Goal: Find specific page/section: Find specific page/section

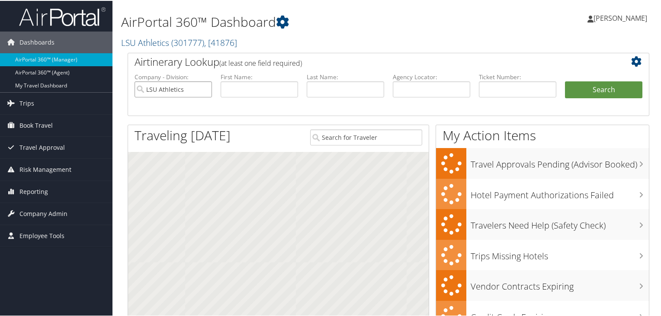
click at [204, 91] on input "LSU Athletics" at bounding box center [172, 88] width 77 height 16
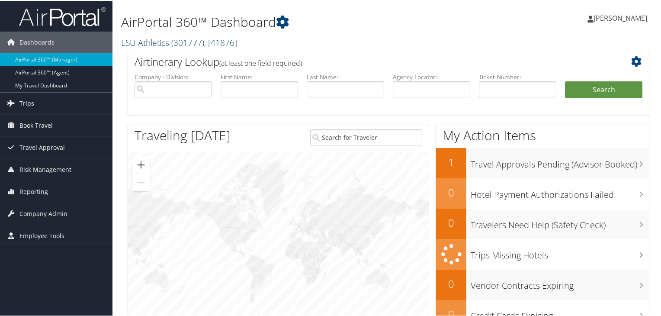
click at [180, 44] on span "( 301777 )" at bounding box center [187, 42] width 33 height 12
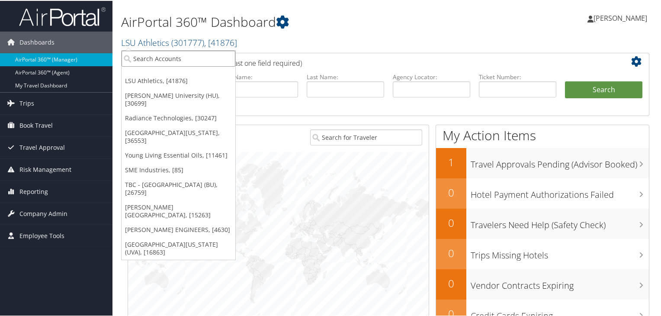
click at [181, 59] on input "search" at bounding box center [179, 58] width 114 height 16
paste input "Kindly advise if you would like to use another card to confirm the changes and …"
type input "Kindly advise if you would like to use another card to confirm the changes and …"
type input "ALA"
click at [435, 21] on h1 "AirPortal 360™ Dashboard" at bounding box center [299, 21] width 356 height 18
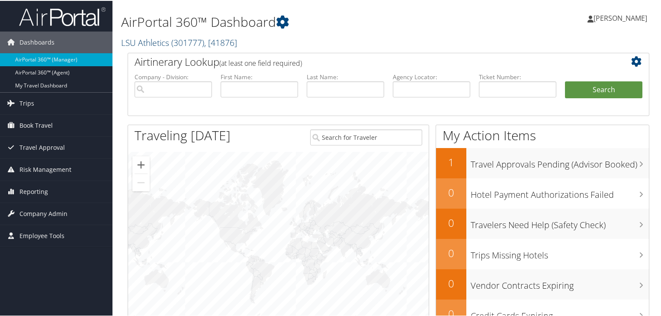
click at [167, 45] on link "LSU Athletics ( 301777 ) , [ 41876 ]" at bounding box center [179, 42] width 116 height 12
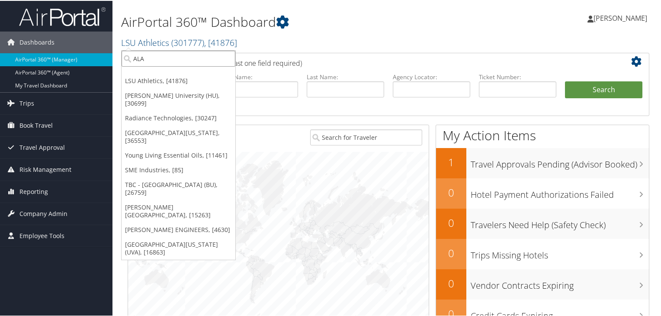
click at [166, 55] on input "ALA" at bounding box center [179, 58] width 114 height 16
paste input "University of Alabama Campus Travel"
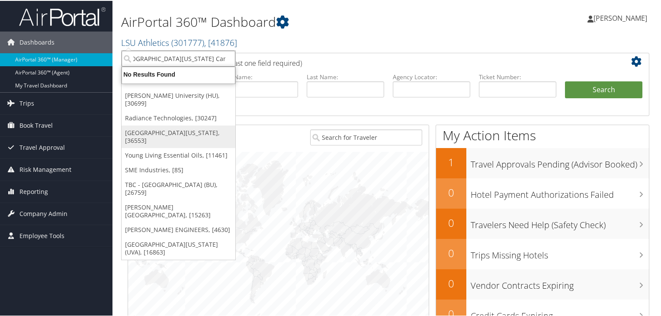
type input "University of Alabama Campus Travel"
click at [159, 125] on link "[GEOGRAPHIC_DATA][US_STATE], [36553]" at bounding box center [179, 136] width 114 height 22
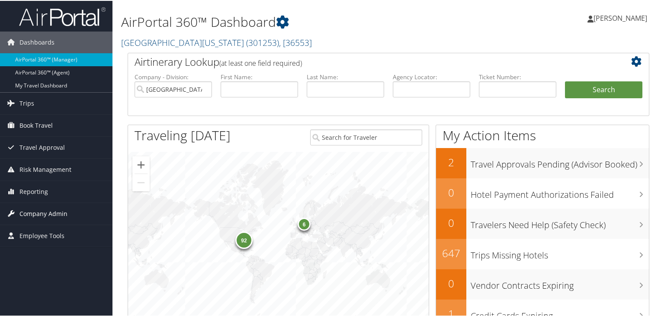
click at [45, 210] on span "Company Admin" at bounding box center [43, 213] width 48 height 22
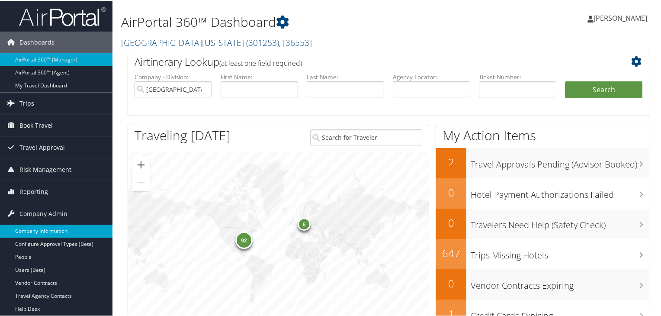
click at [46, 229] on link "Company Information" at bounding box center [56, 230] width 112 height 13
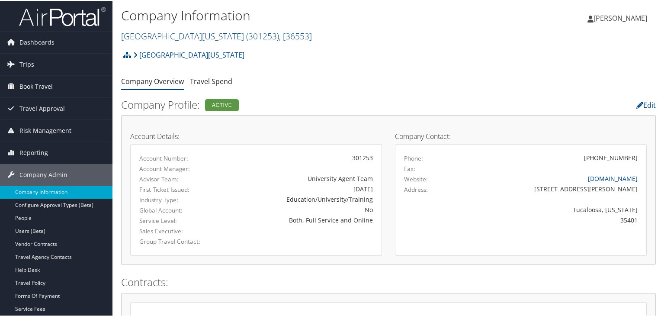
click at [246, 34] on span "( 301253 )" at bounding box center [262, 35] width 33 height 12
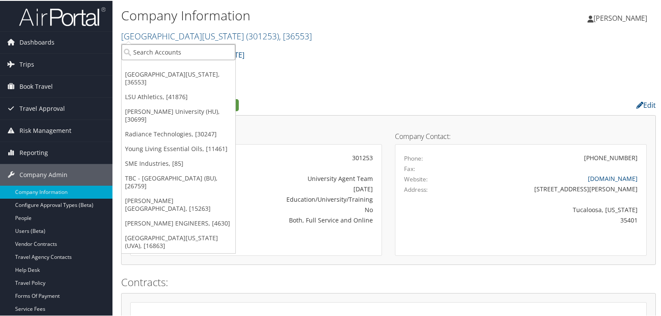
click at [206, 51] on input "search" at bounding box center [179, 51] width 114 height 16
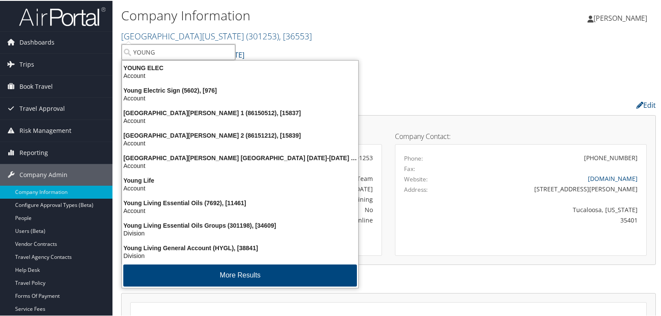
type input "YOUNG"
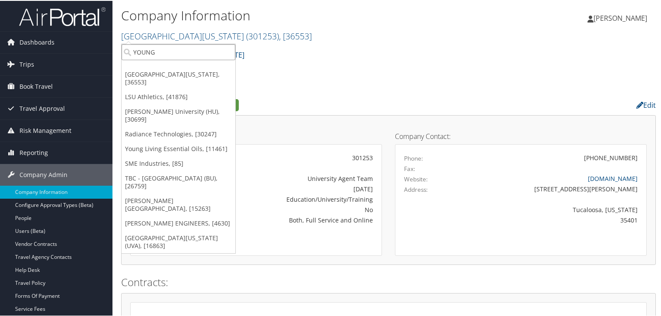
click at [188, 54] on input "YOUNG" at bounding box center [179, 51] width 114 height 16
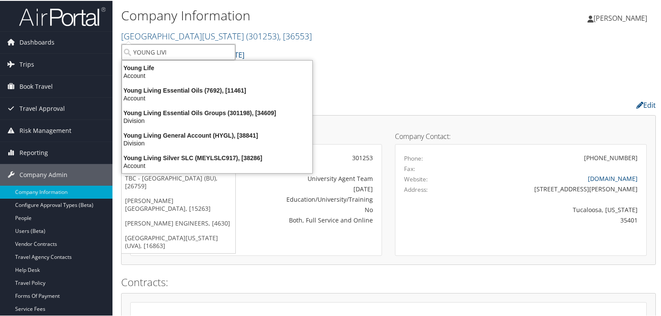
type input "YOUNG LIVIN"
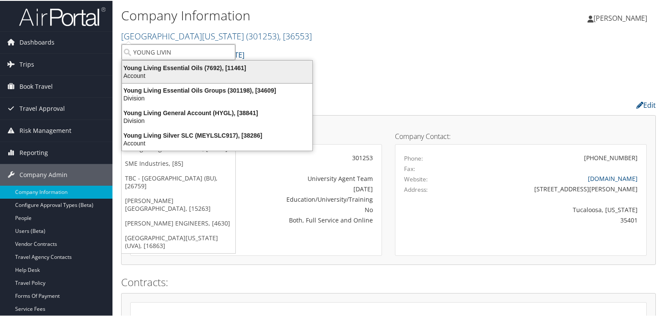
click at [208, 69] on div "Young Living Essential Oils (7692), [11461]" at bounding box center [217, 67] width 201 height 8
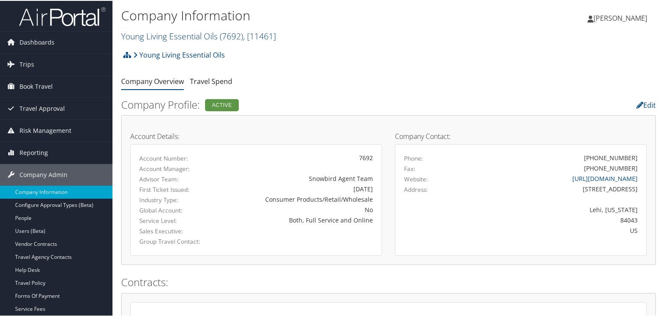
click at [199, 34] on link "Young Living Essential Oils ( 7692 ) , [ 11461 ]" at bounding box center [198, 35] width 155 height 12
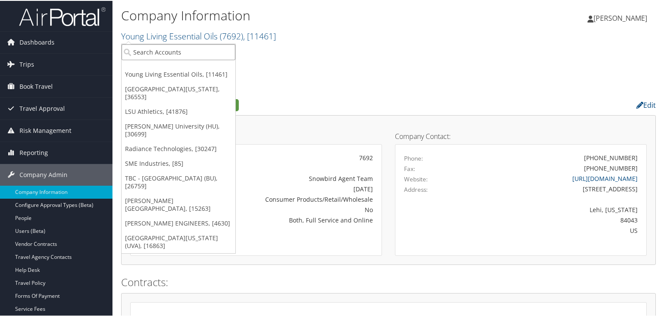
click at [195, 55] on input "search" at bounding box center [179, 51] width 114 height 16
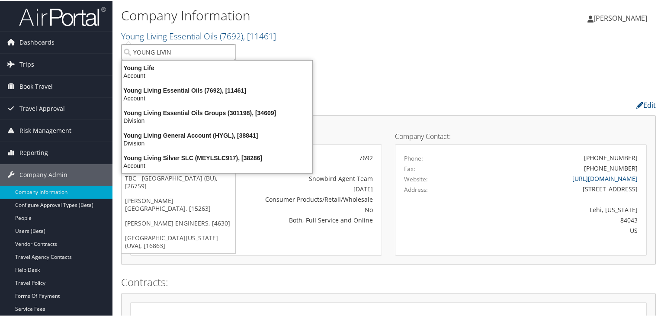
type input "YOUNG LIVING"
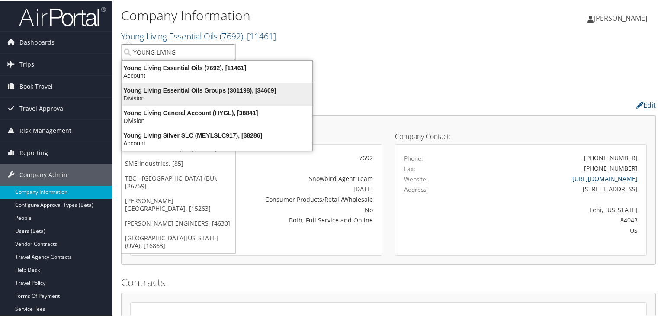
click at [192, 91] on div "Young Living Essential Oils Groups (301198), [34609]" at bounding box center [217, 90] width 201 height 8
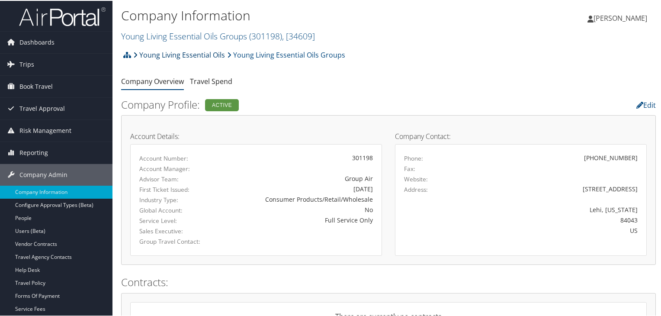
click at [175, 55] on link "Young Living Essential Oils" at bounding box center [179, 53] width 92 height 17
